Goal: Transaction & Acquisition: Register for event/course

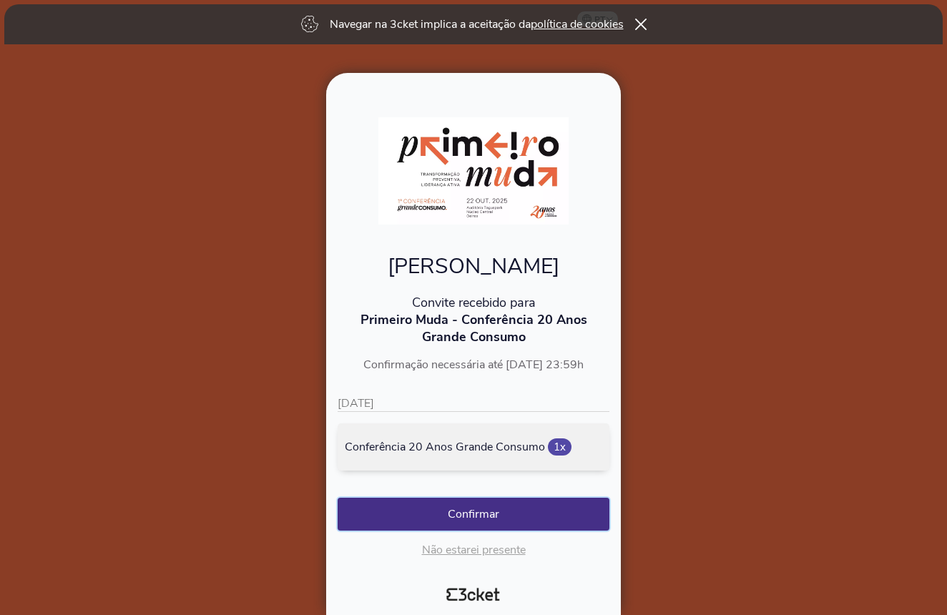
click at [497, 518] on button "Confirmar" at bounding box center [473, 514] width 272 height 33
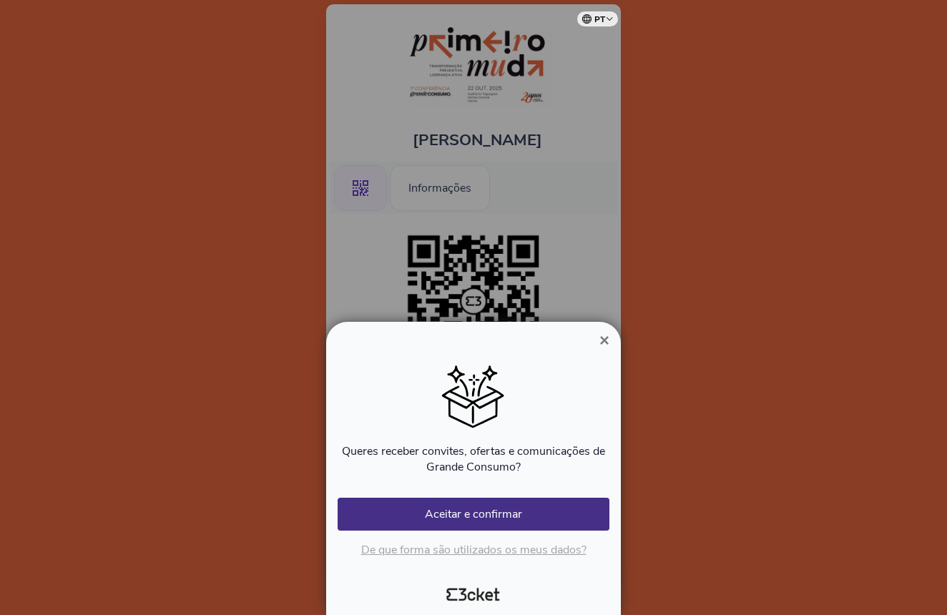
click at [603, 338] on span "×" at bounding box center [604, 339] width 10 height 19
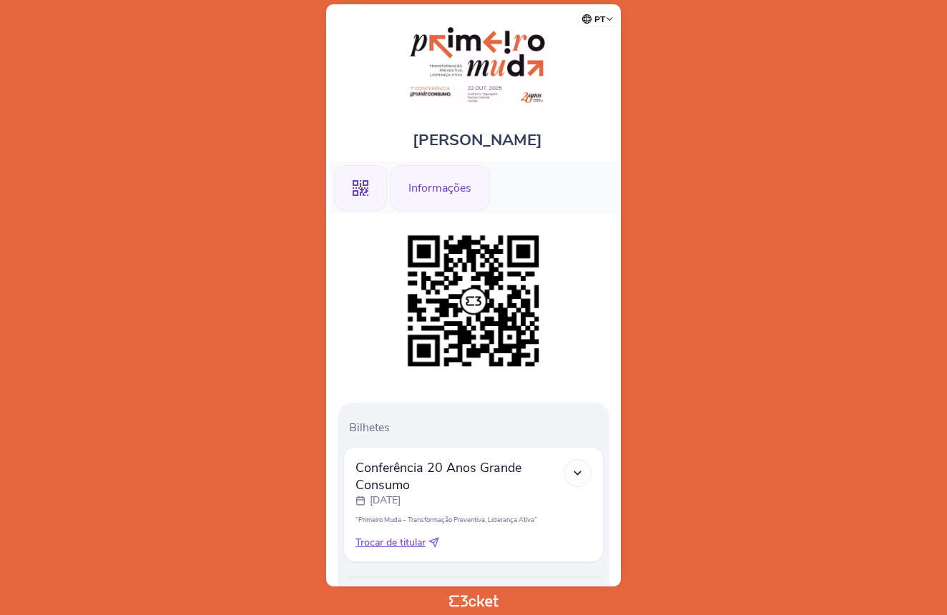
click at [422, 201] on div "Informações" at bounding box center [440, 188] width 100 height 46
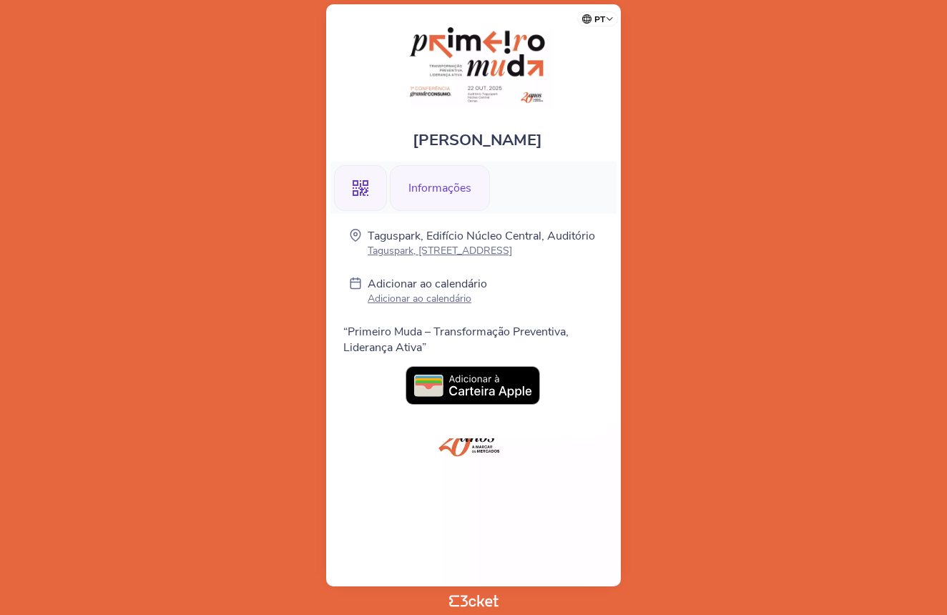
click at [376, 197] on div ".st0{fill-rule:evenodd;clip-rule:evenodd;}" at bounding box center [360, 188] width 53 height 46
